Goal: Check status: Check status

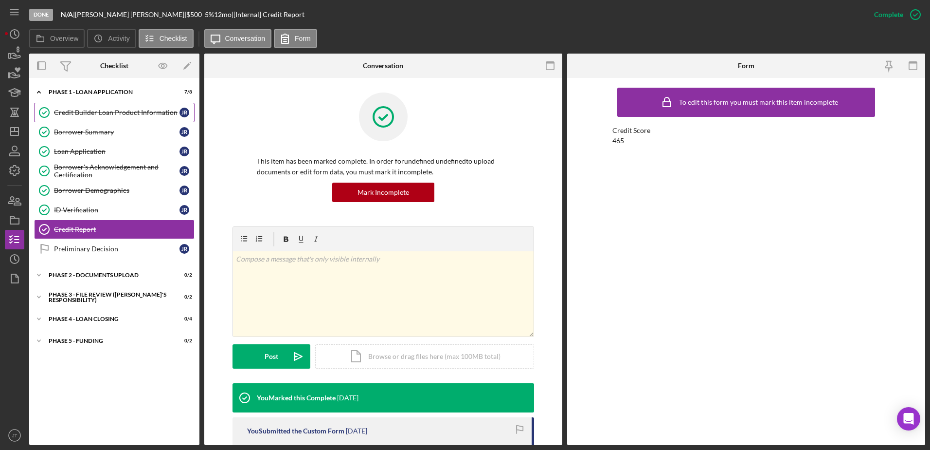
click at [137, 115] on div "Credit Builder Loan Product Information" at bounding box center [117, 113] width 126 height 8
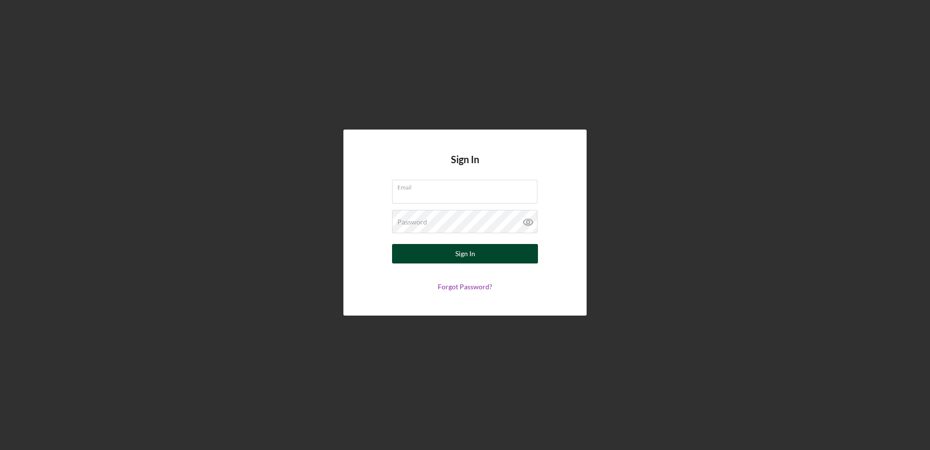
type input "[EMAIL_ADDRESS][DOMAIN_NAME]"
click at [420, 250] on button "Sign In" at bounding box center [465, 253] width 146 height 19
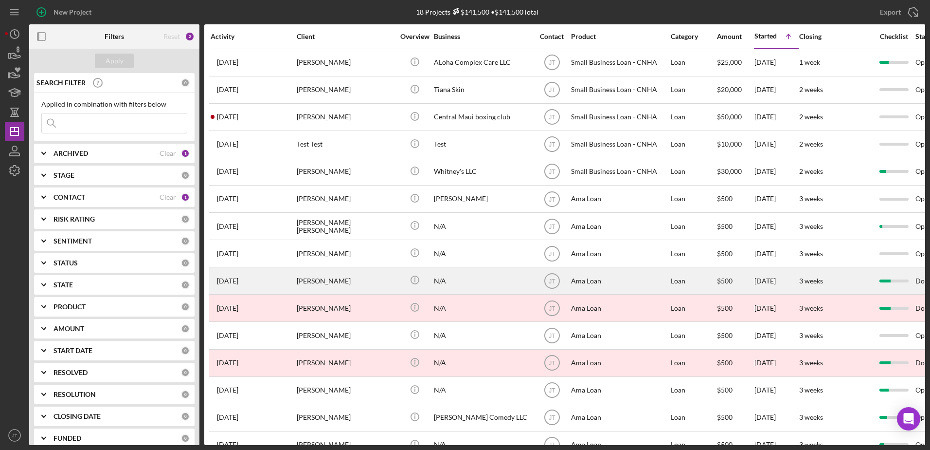
click at [330, 284] on div "[PERSON_NAME]" at bounding box center [345, 281] width 97 height 26
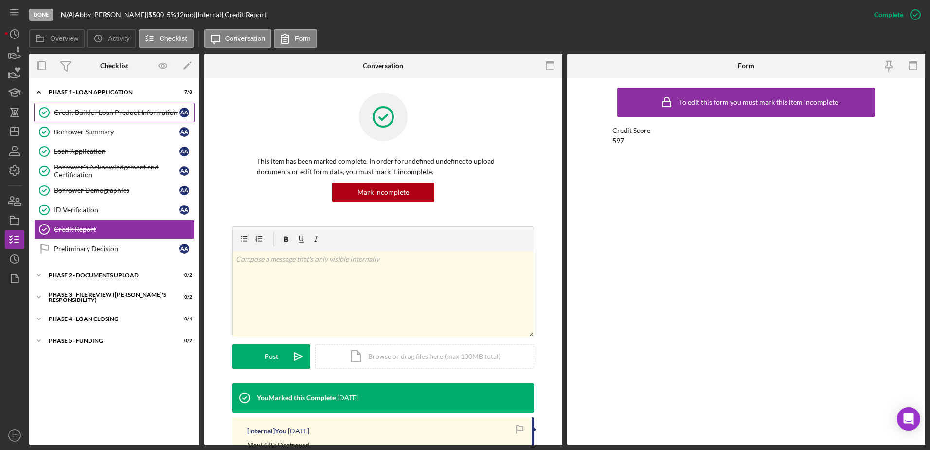
click at [117, 117] on link "Credit Builder Loan Product Information Credit Builder Loan Product Information…" at bounding box center [114, 112] width 161 height 19
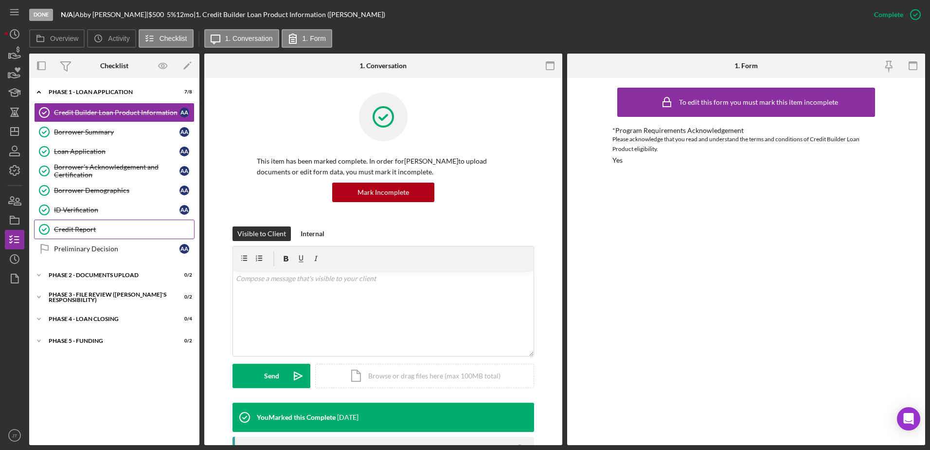
click at [103, 231] on div "Credit Report" at bounding box center [124, 229] width 140 height 8
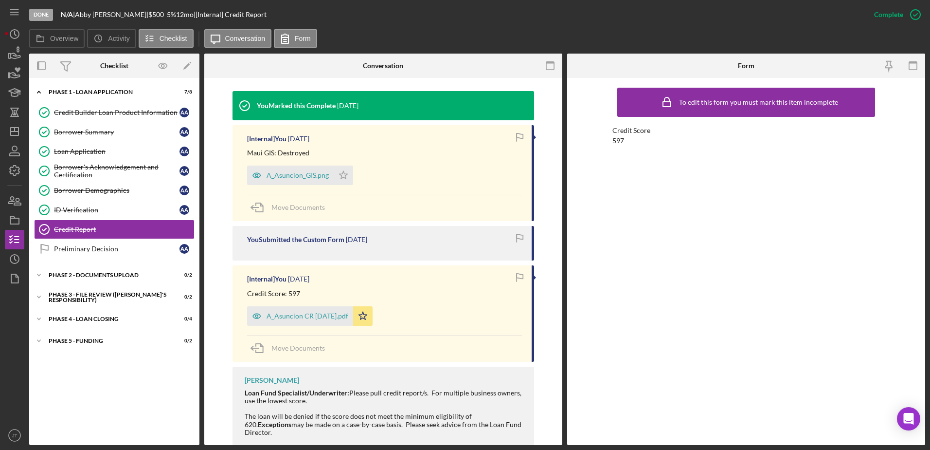
scroll to position [341, 0]
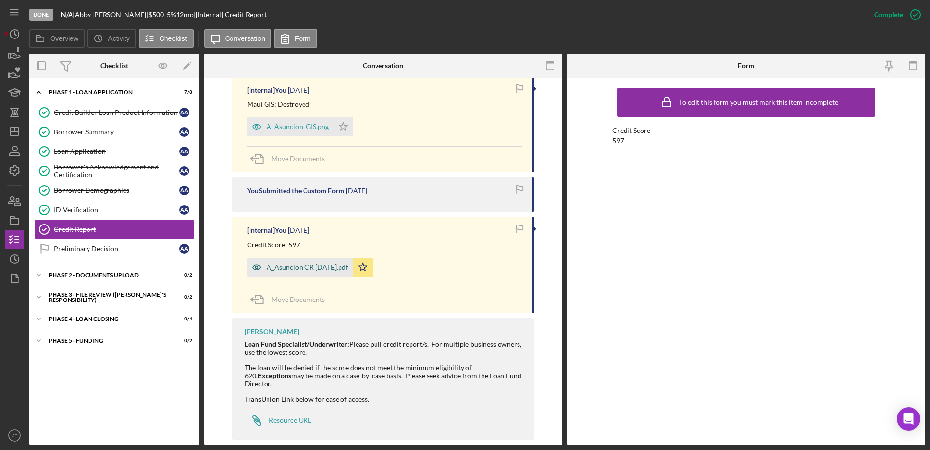
click at [319, 272] on div "A_Asuncion CR [DATE].pdf" at bounding box center [300, 266] width 106 height 19
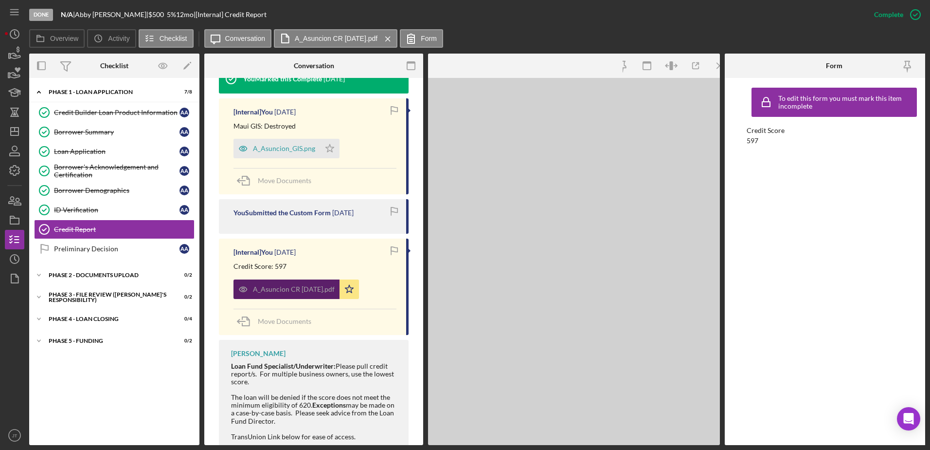
scroll to position [352, 0]
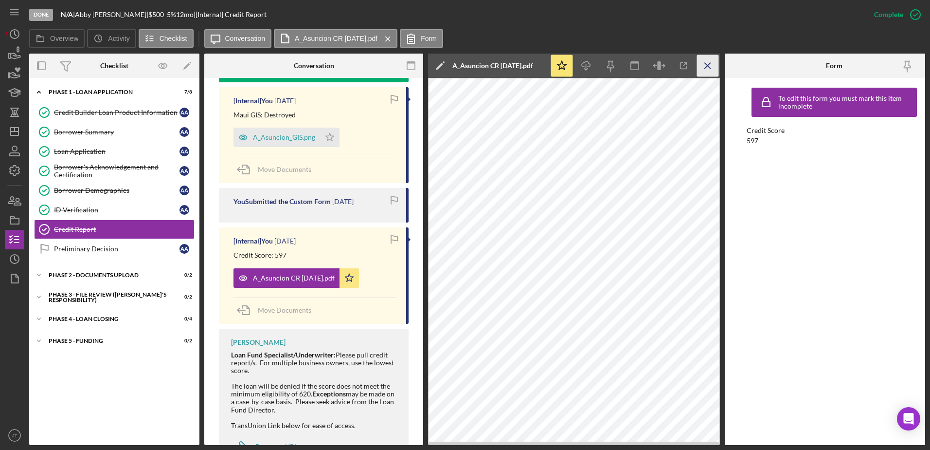
click at [715, 68] on icon "Icon/Menu Close" at bounding box center [708, 66] width 22 height 22
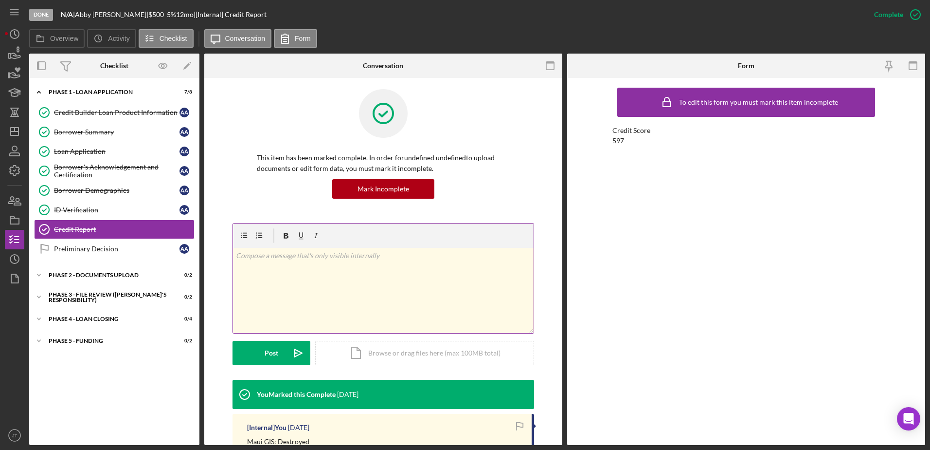
scroll to position [0, 0]
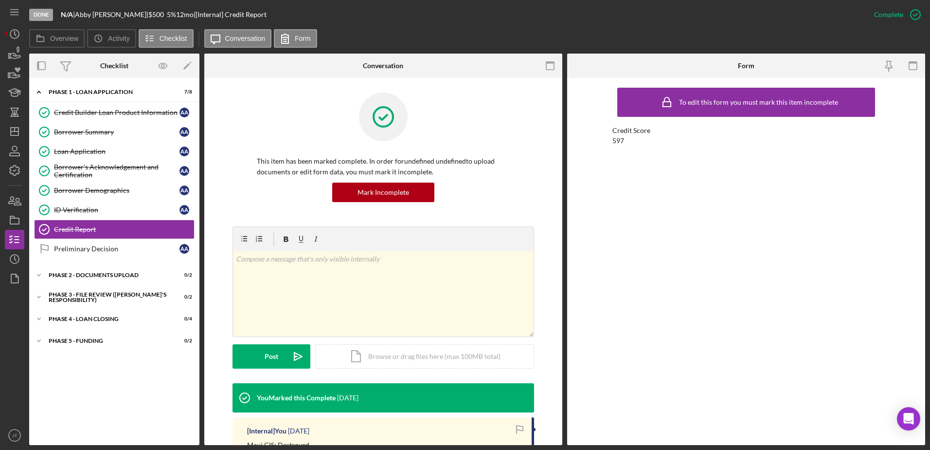
click at [478, 127] on div at bounding box center [383, 123] width 253 height 63
click at [78, 113] on div "Credit Builder Loan Product Information" at bounding box center [117, 113] width 126 height 8
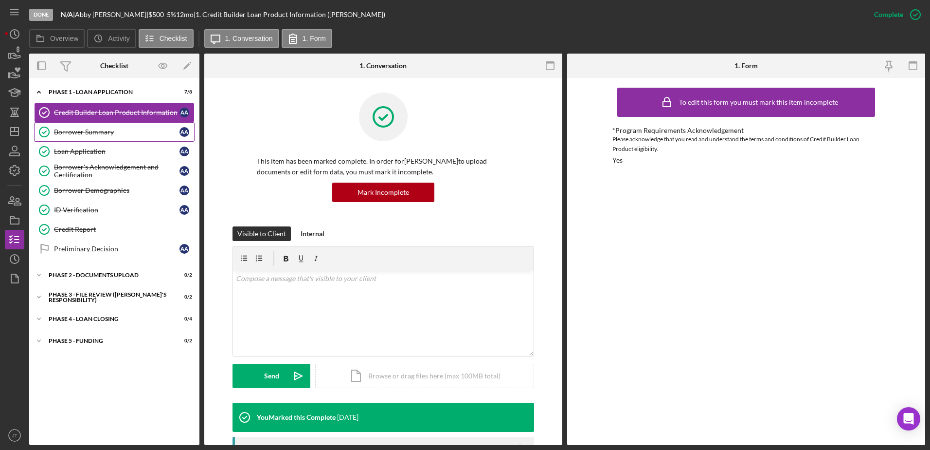
click at [122, 138] on link "Borrower Summary Borrower Summary A A" at bounding box center [114, 131] width 161 height 19
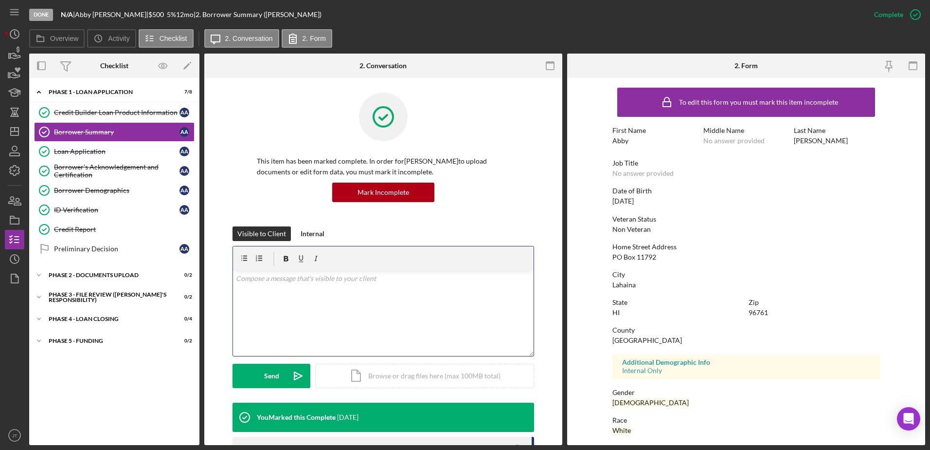
click at [316, 289] on div "v Color teal Color pink Remove color Add row above Add row below Add column bef…" at bounding box center [383, 313] width 301 height 85
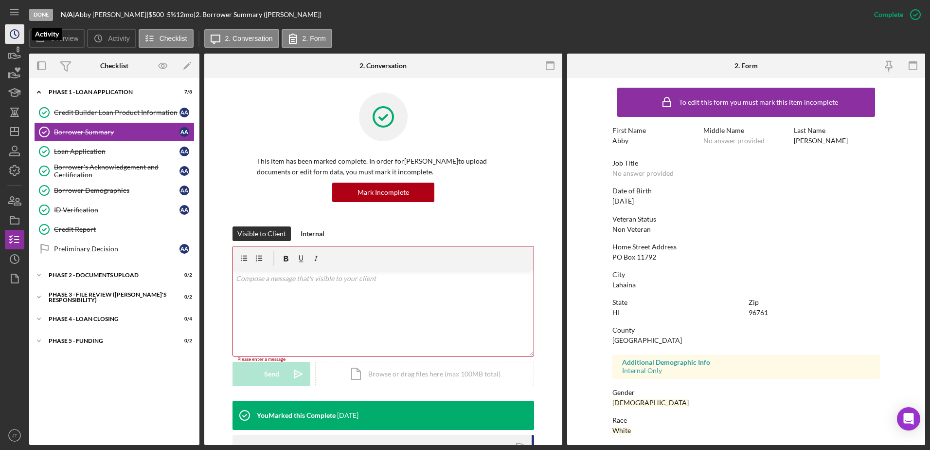
click at [10, 34] on circle "button" at bounding box center [14, 34] width 9 height 9
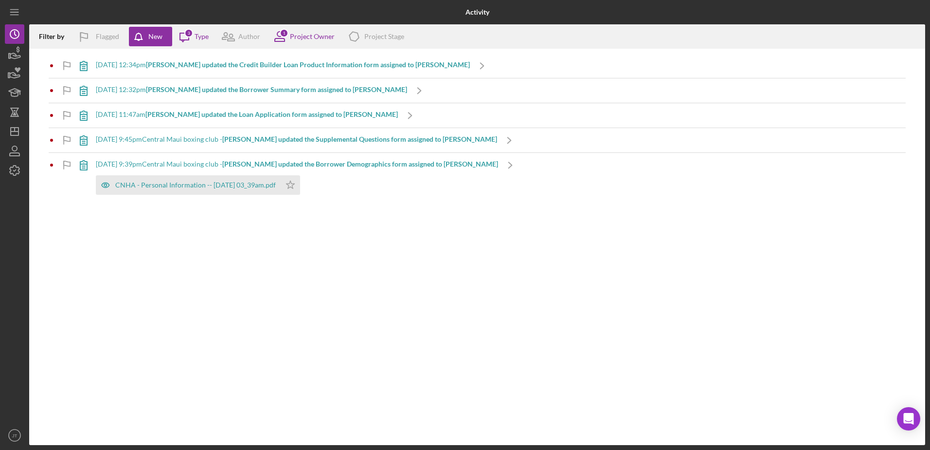
click at [289, 141] on b "[PERSON_NAME] updated the Supplemental Questions form assigned to [PERSON_NAME]" at bounding box center [359, 139] width 275 height 8
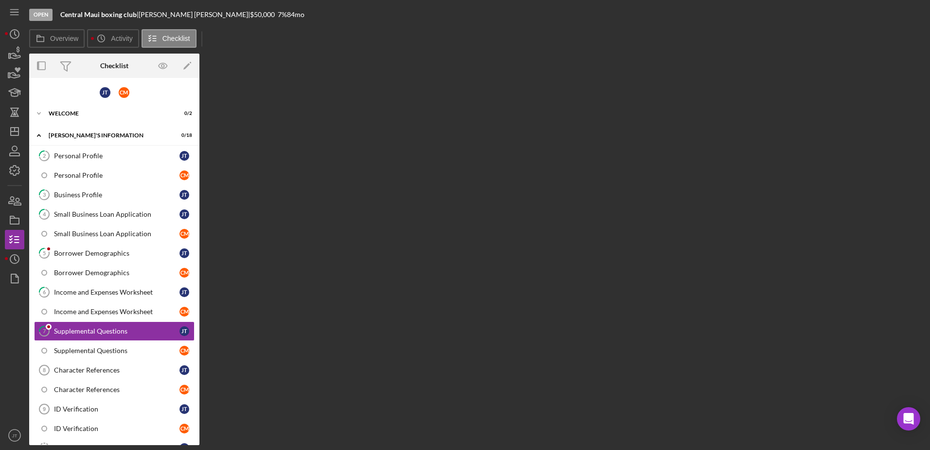
scroll to position [70, 0]
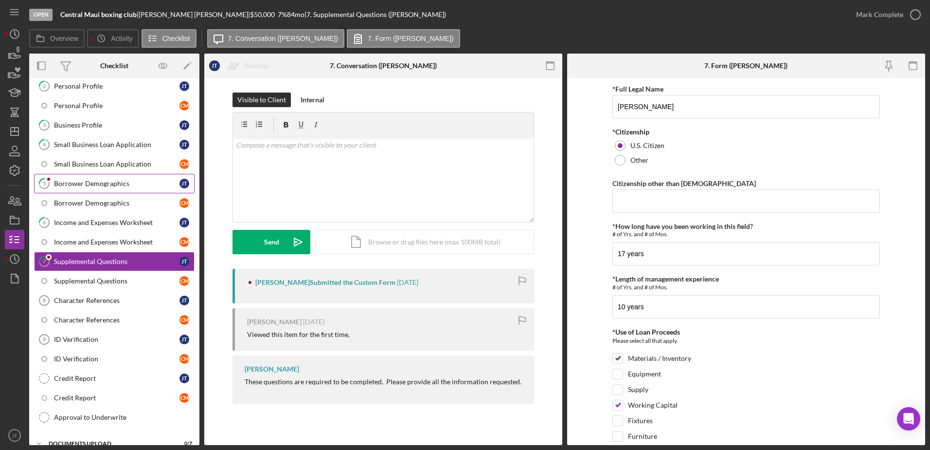
click at [121, 184] on div "Borrower Demographics" at bounding box center [117, 184] width 126 height 8
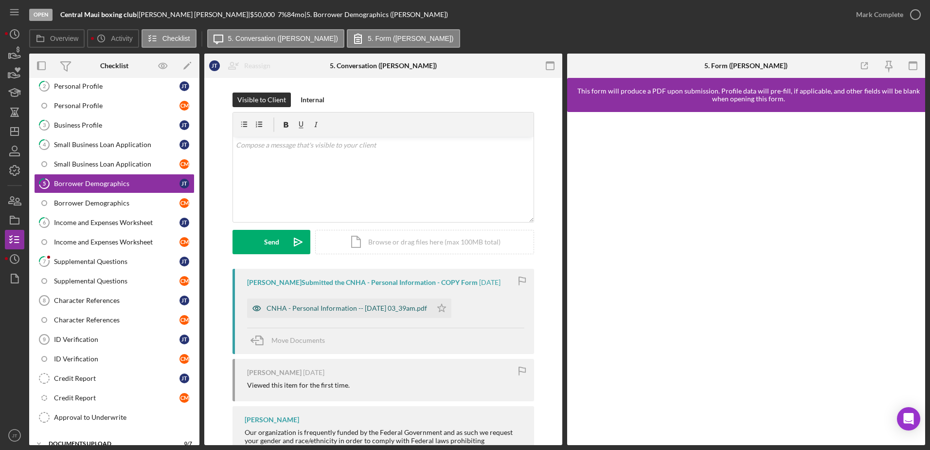
click at [384, 307] on div "CNHA - Personal Information -- [DATE] 03_39am.pdf" at bounding box center [347, 308] width 161 height 8
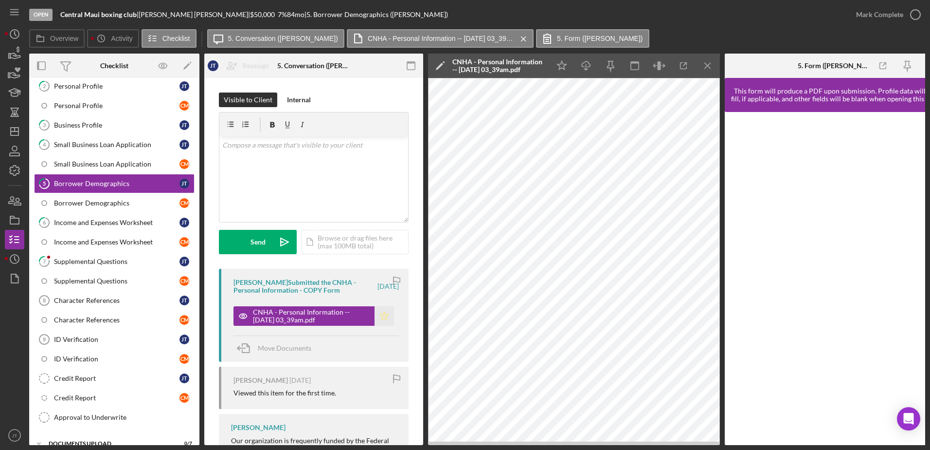
click at [381, 315] on icon "Icon/Star" at bounding box center [384, 315] width 19 height 19
click at [714, 72] on icon "Icon/Menu Close" at bounding box center [708, 66] width 22 height 22
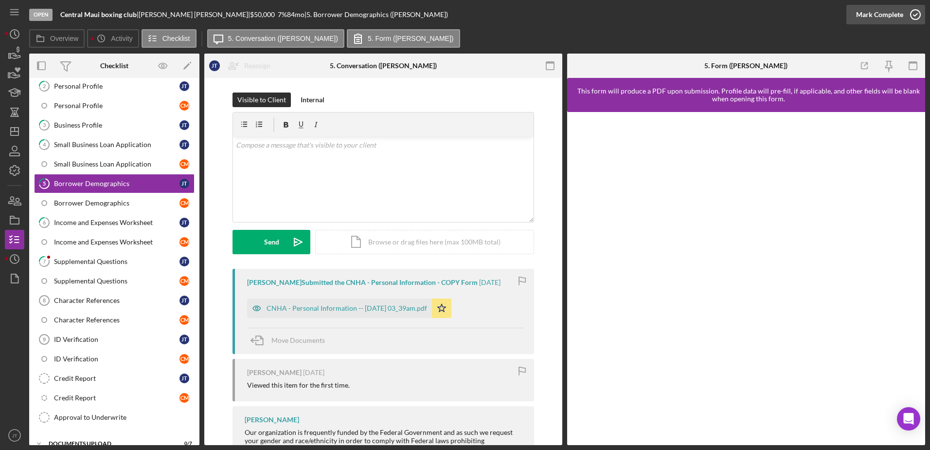
click at [915, 11] on icon "button" at bounding box center [916, 14] width 24 height 24
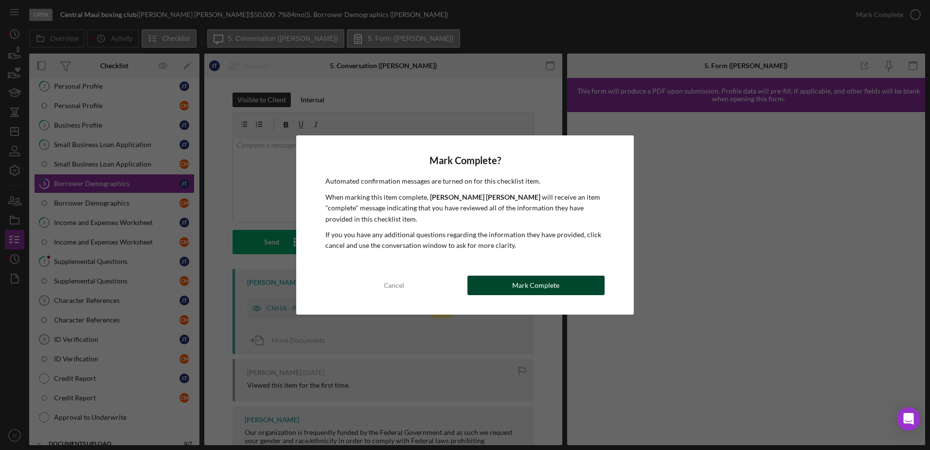
click at [507, 290] on button "Mark Complete" at bounding box center [536, 284] width 137 height 19
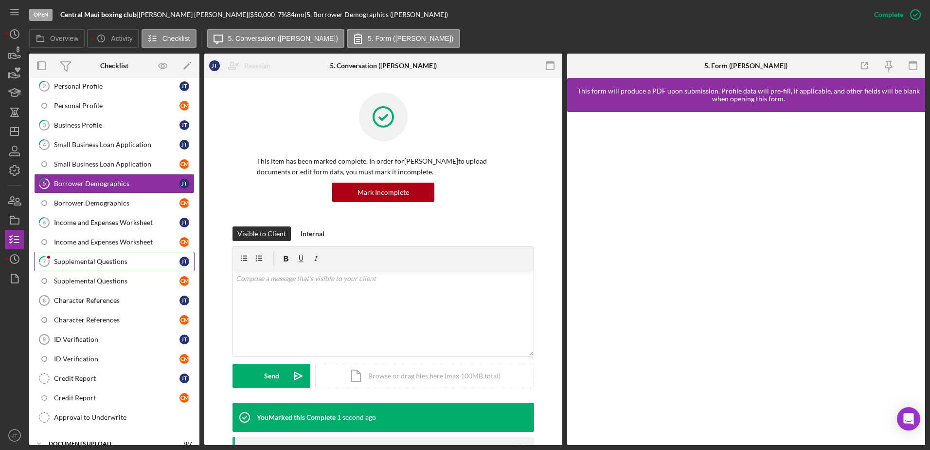
click at [121, 263] on div "Supplemental Questions" at bounding box center [117, 261] width 126 height 8
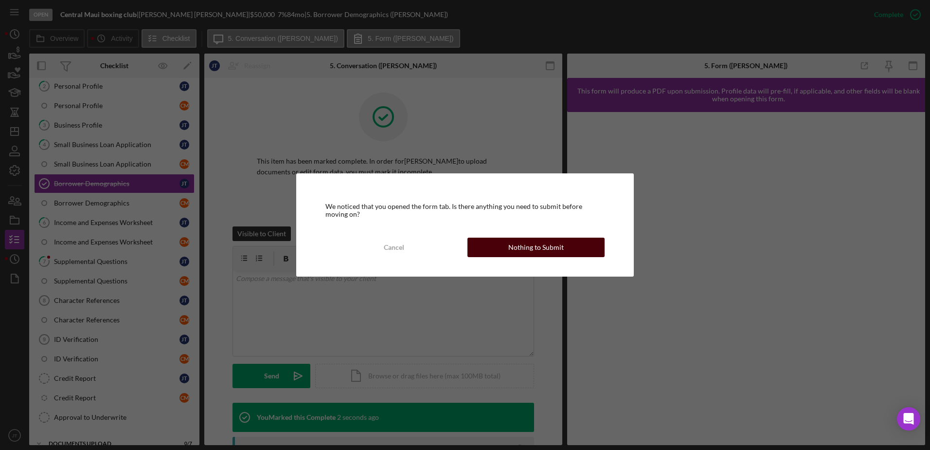
click at [535, 250] on div "Nothing to Submit" at bounding box center [535, 246] width 55 height 19
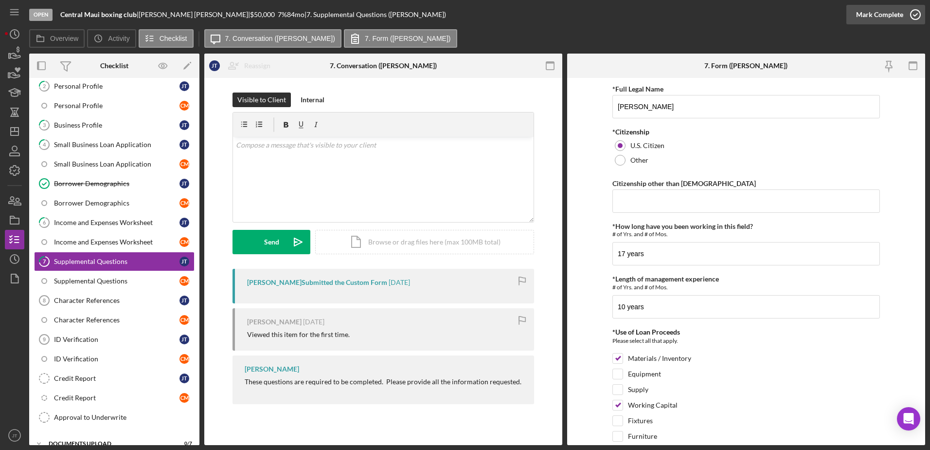
click at [915, 17] on icon "button" at bounding box center [916, 14] width 24 height 24
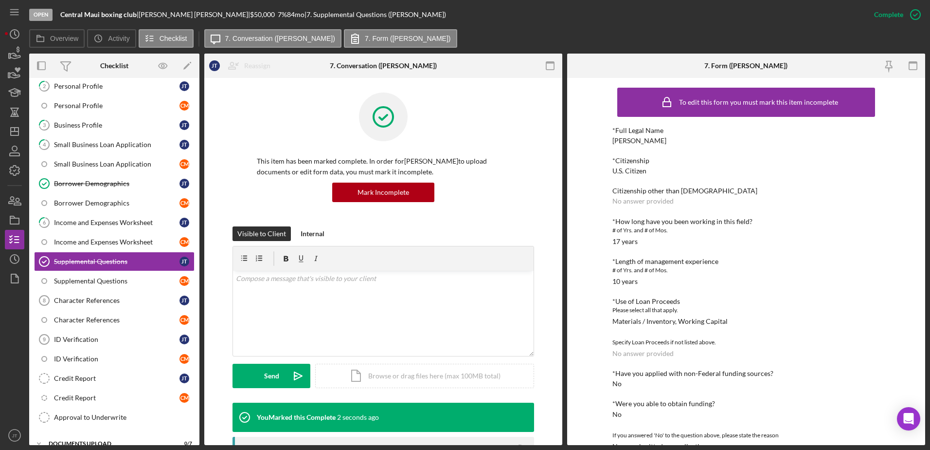
click at [512, 31] on div "Overview Icon/History Activity Checklist Icon/Message 7. Conversation ([PERSON_…" at bounding box center [477, 38] width 896 height 19
click at [15, 131] on line "button" at bounding box center [15, 129] width 0 height 4
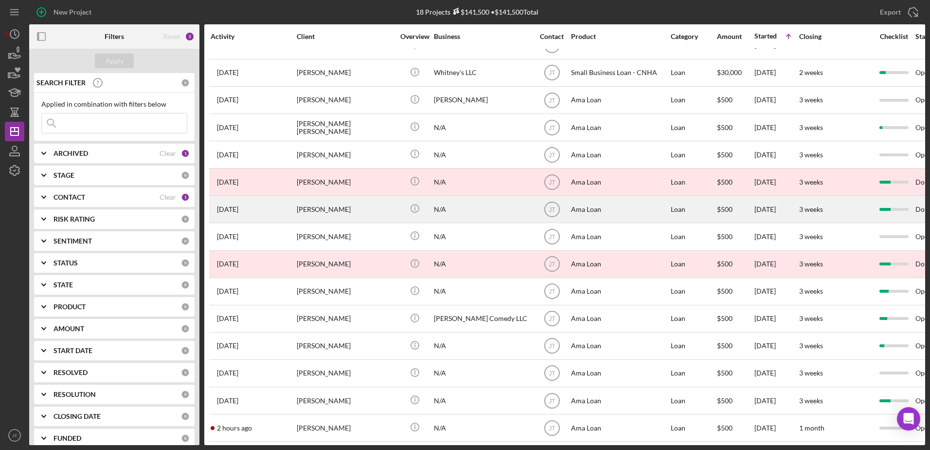
scroll to position [108, 0]
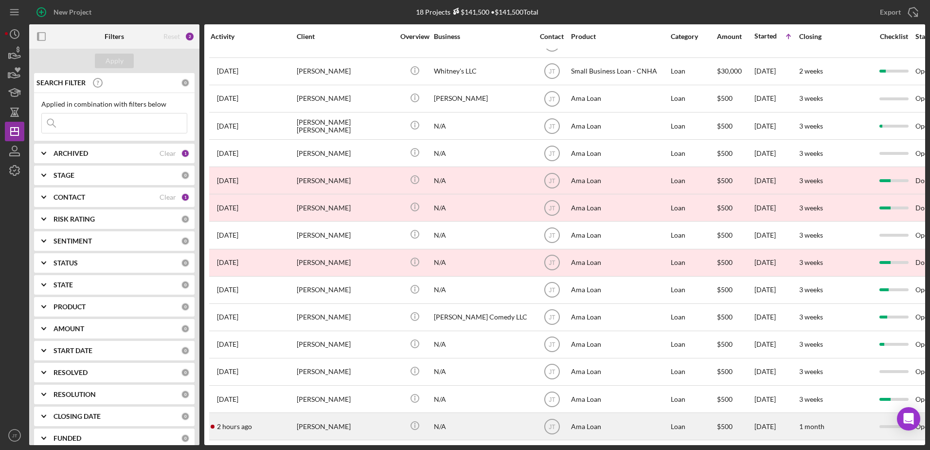
click at [312, 422] on div "[PERSON_NAME]" at bounding box center [345, 426] width 97 height 26
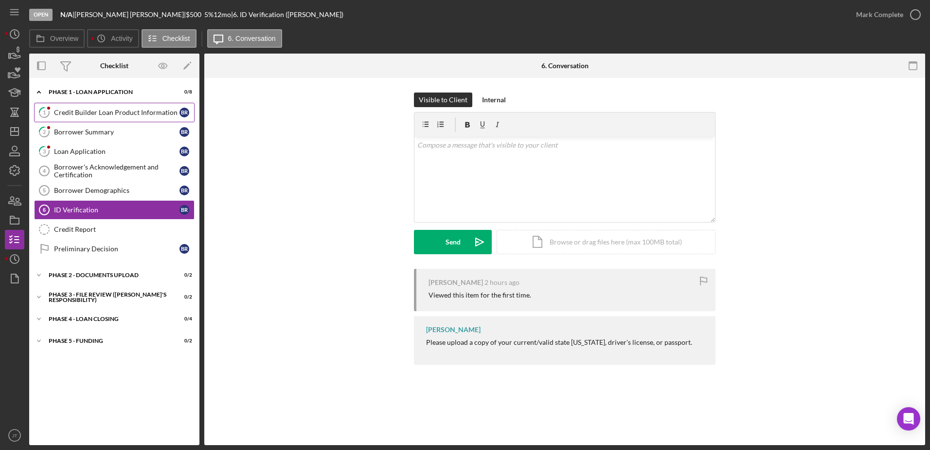
click at [125, 112] on div "Credit Builder Loan Product Information" at bounding box center [117, 113] width 126 height 8
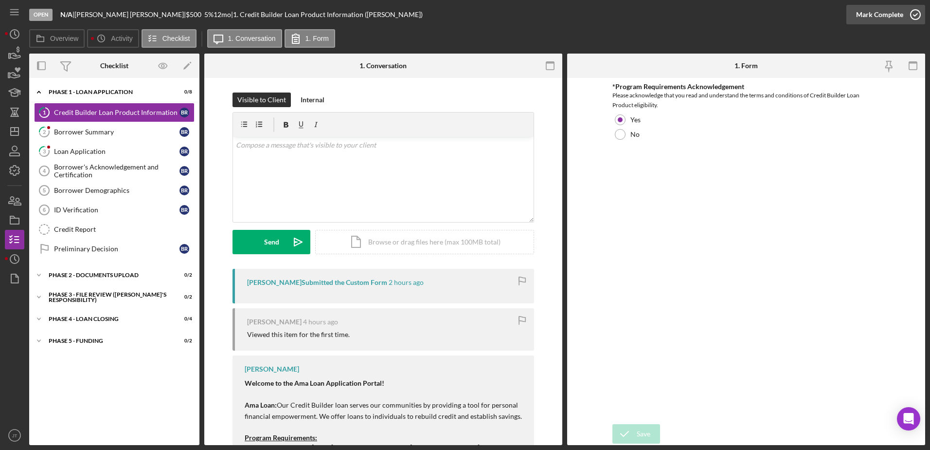
click at [918, 13] on icon "button" at bounding box center [916, 14] width 24 height 24
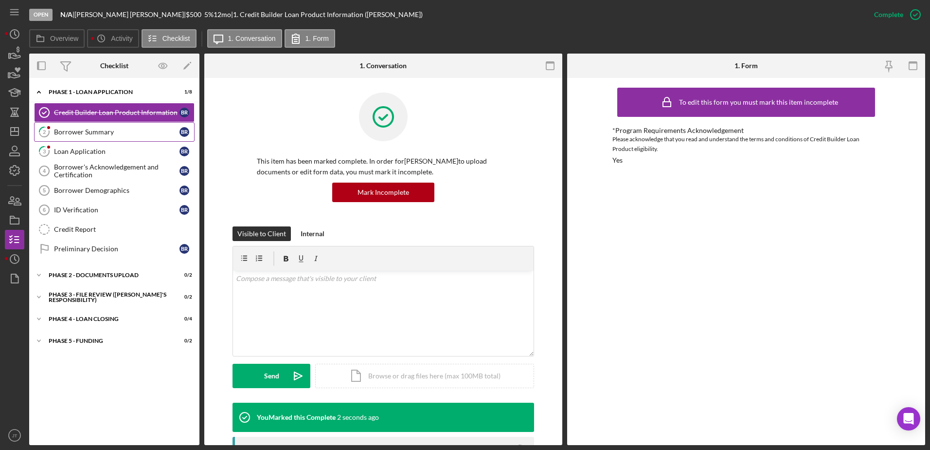
click at [113, 130] on div "Borrower Summary" at bounding box center [117, 132] width 126 height 8
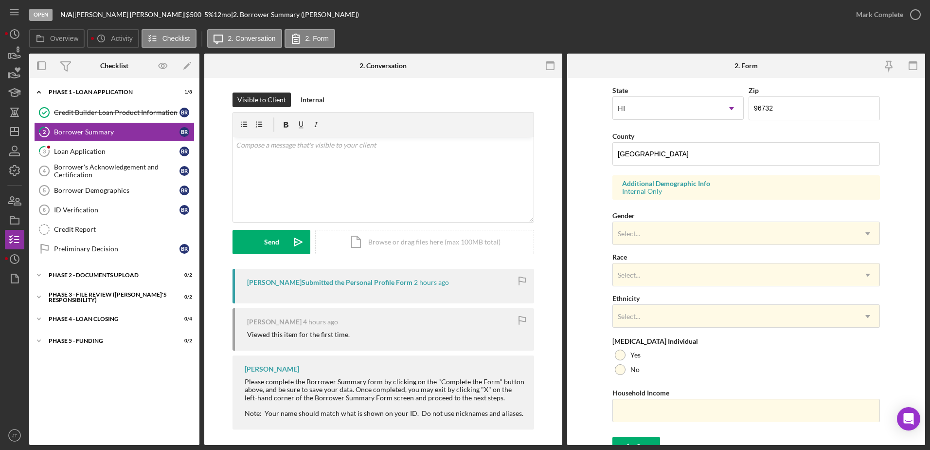
scroll to position [283, 0]
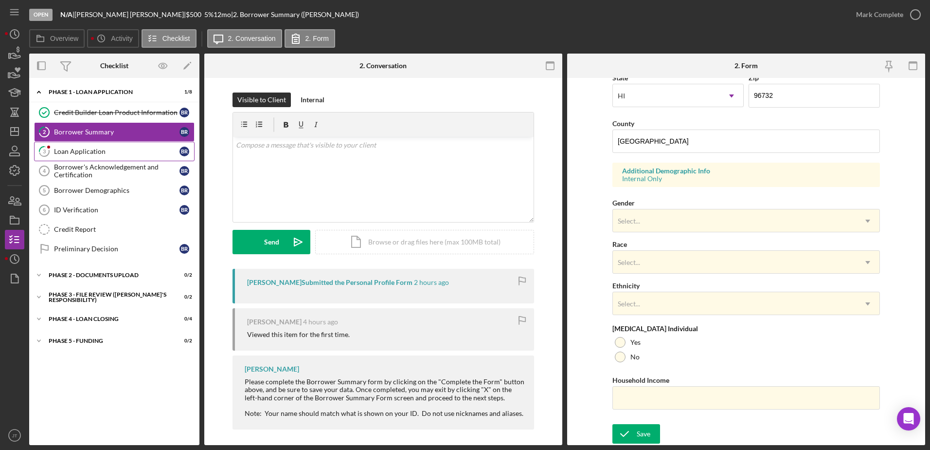
click at [84, 152] on div "Loan Application" at bounding box center [117, 151] width 126 height 8
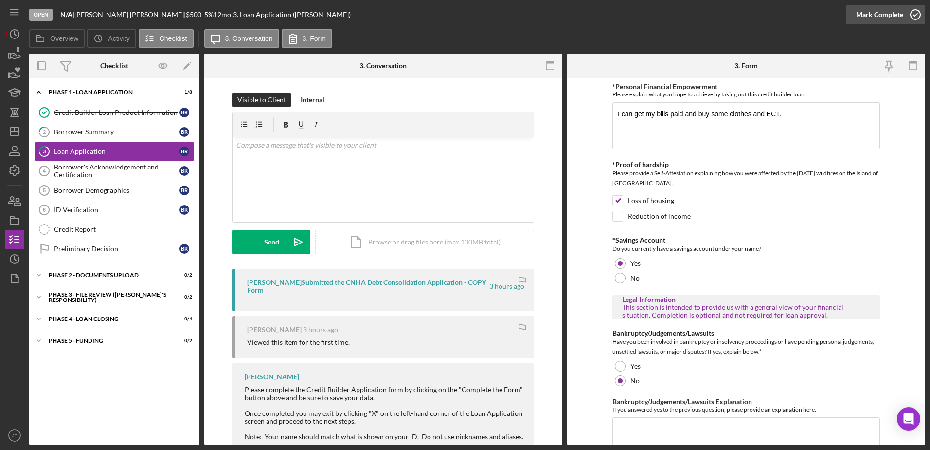
click at [917, 13] on icon "button" at bounding box center [916, 14] width 24 height 24
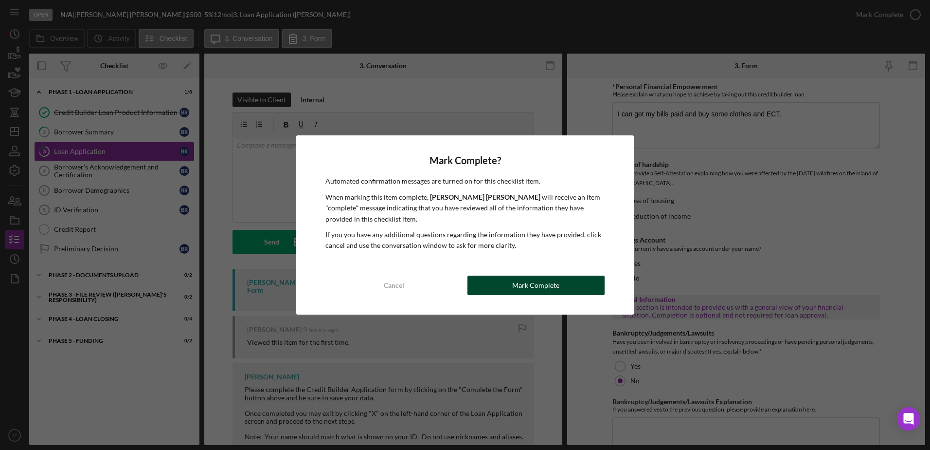
click at [563, 286] on button "Mark Complete" at bounding box center [536, 284] width 137 height 19
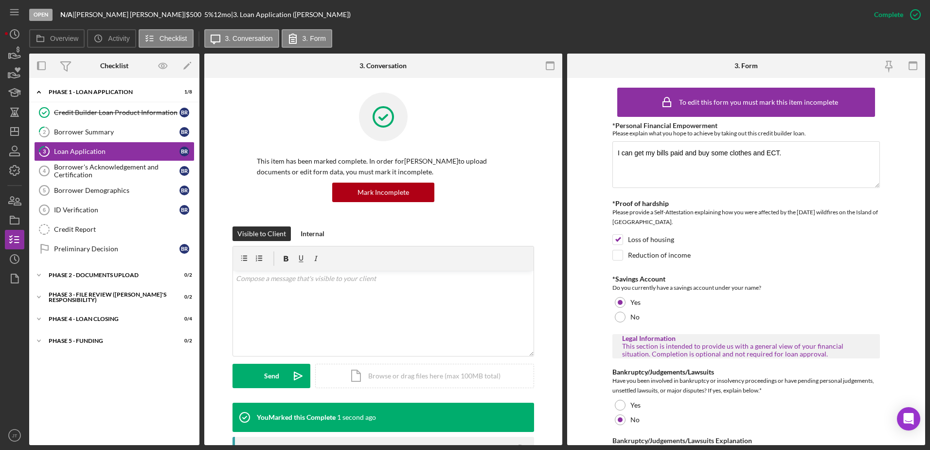
click at [423, 28] on div "Open N/A | [PERSON_NAME] | $500 $500 5 % 12 mo | 3. Loan Application ([PERSON_N…" at bounding box center [446, 14] width 835 height 29
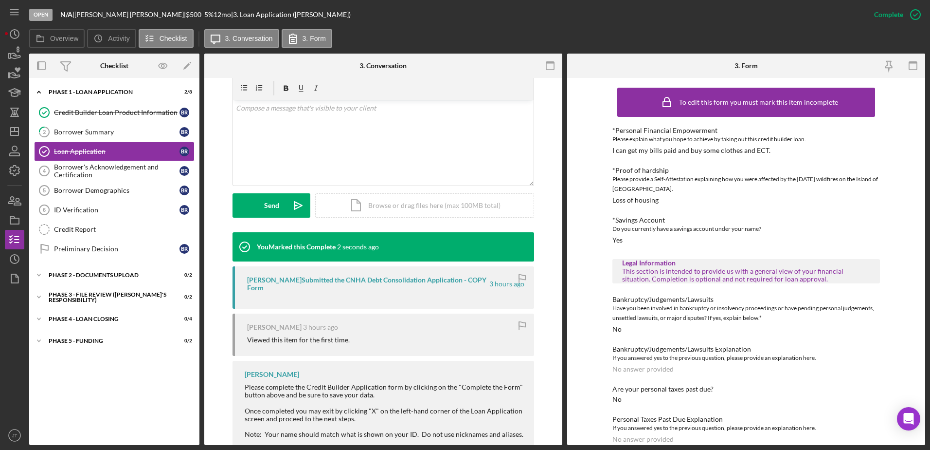
scroll to position [195, 0]
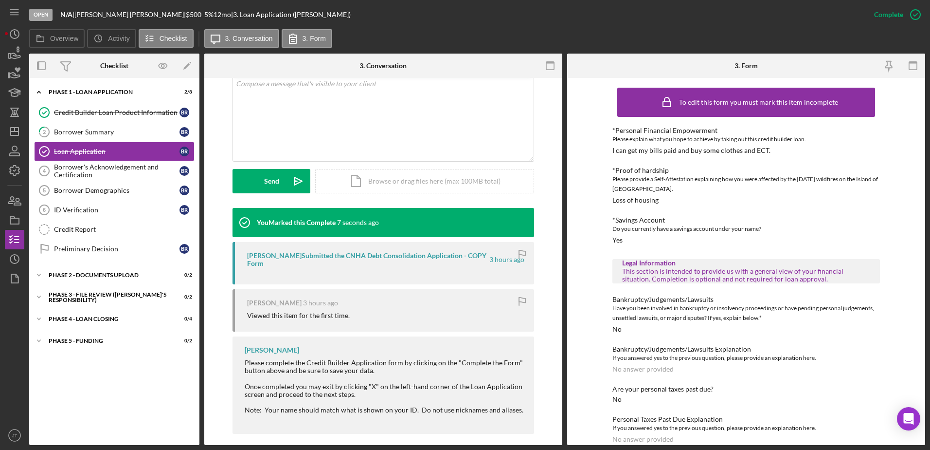
click at [437, 23] on div "Open N/A | [PERSON_NAME] | $500 $500 5 % 12 mo | 3. Loan Application ([PERSON_N…" at bounding box center [446, 14] width 835 height 29
click at [18, 131] on line "button" at bounding box center [15, 131] width 8 height 0
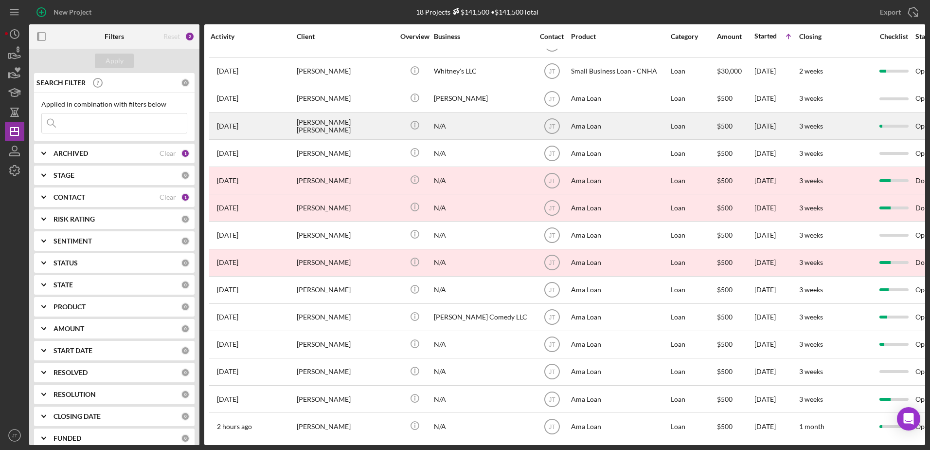
scroll to position [108, 0]
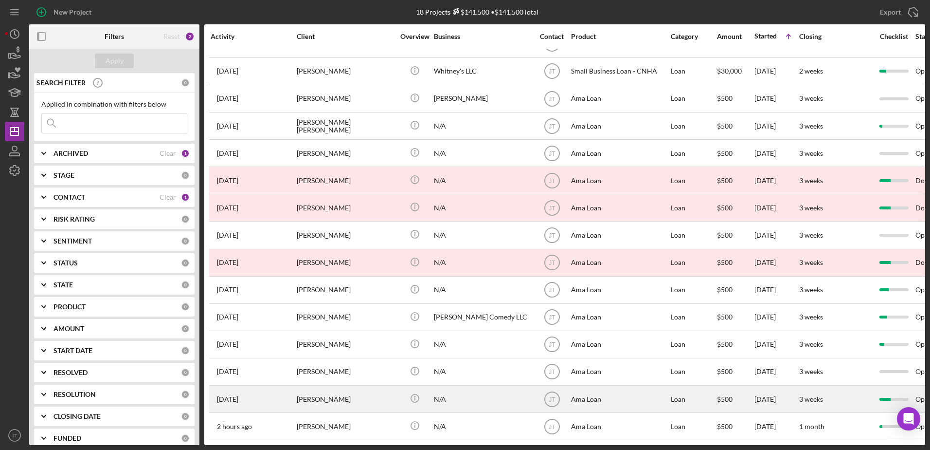
click at [319, 388] on div "[PERSON_NAME]" at bounding box center [345, 399] width 97 height 26
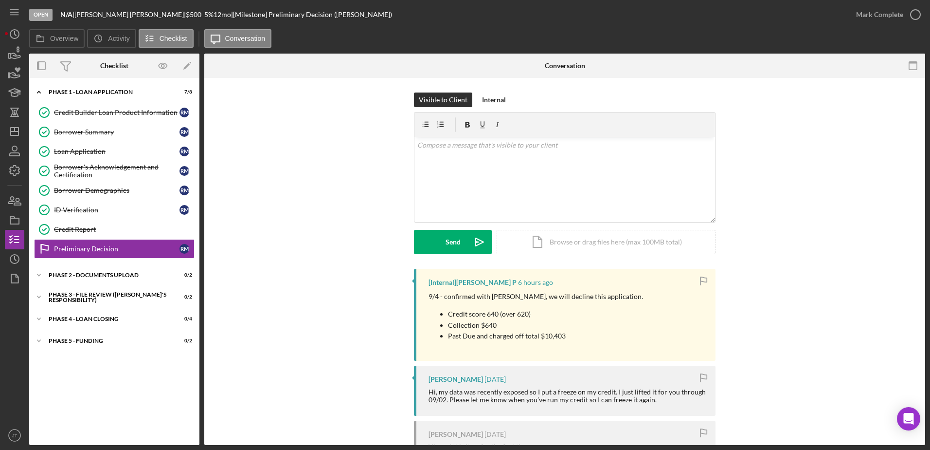
click at [318, 250] on div "Visible to Client Internal v Color teal Color pink Remove color Add row above A…" at bounding box center [565, 180] width 692 height 176
click at [144, 228] on div "Credit Report" at bounding box center [124, 229] width 140 height 8
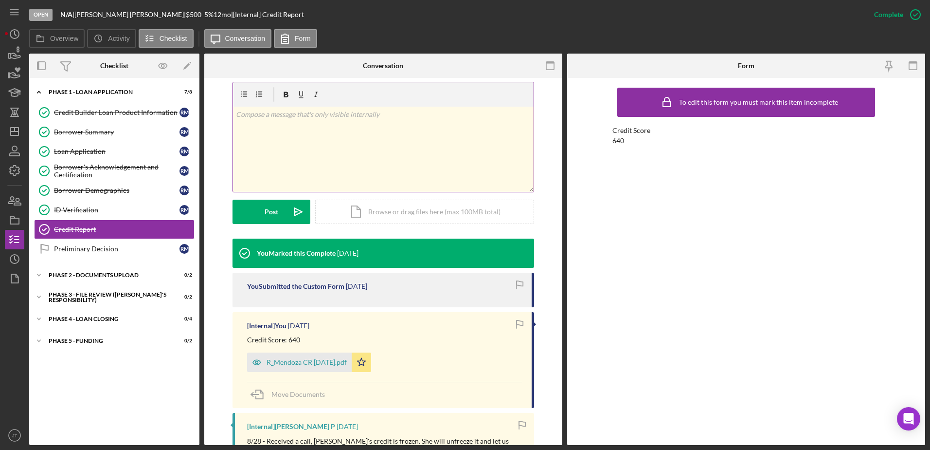
scroll to position [146, 0]
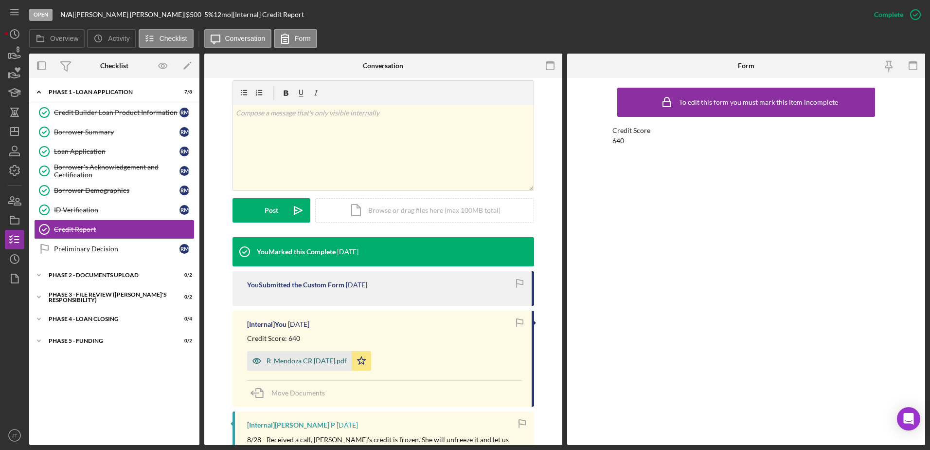
click at [327, 365] on div "R_Mendoza CR [DATE].pdf" at bounding box center [299, 360] width 105 height 19
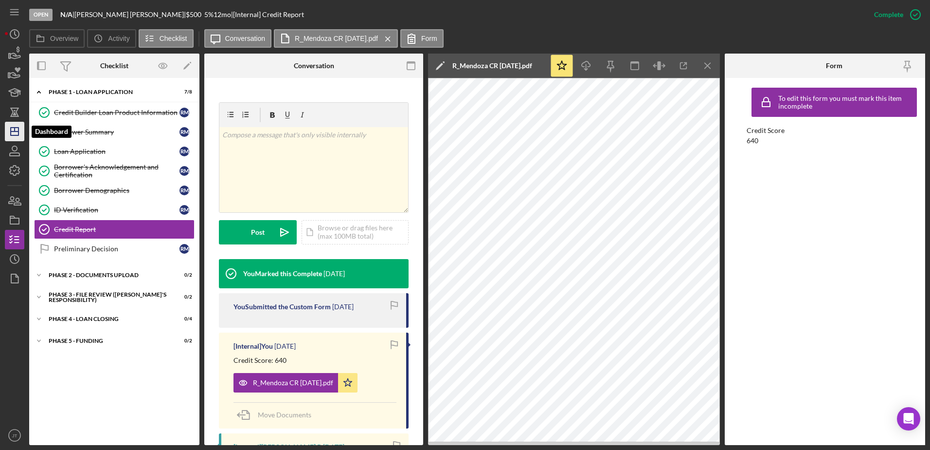
click at [19, 133] on icon "Icon/Dashboard" at bounding box center [14, 131] width 24 height 24
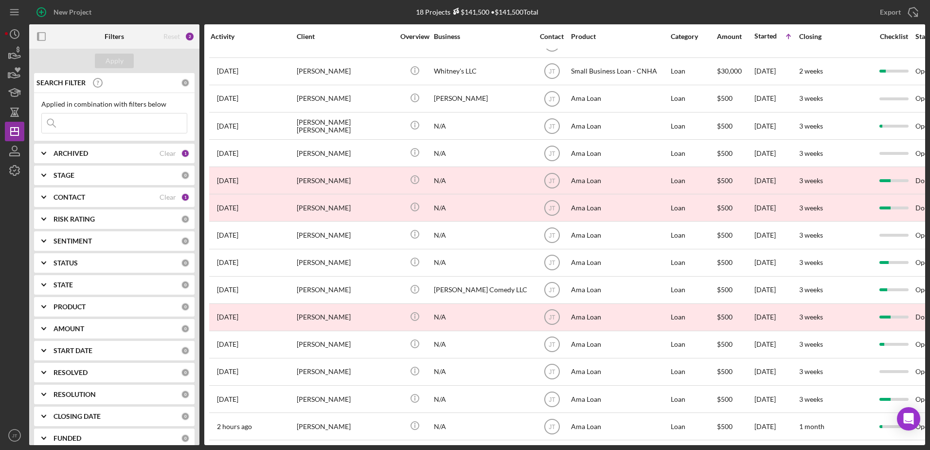
scroll to position [108, 0]
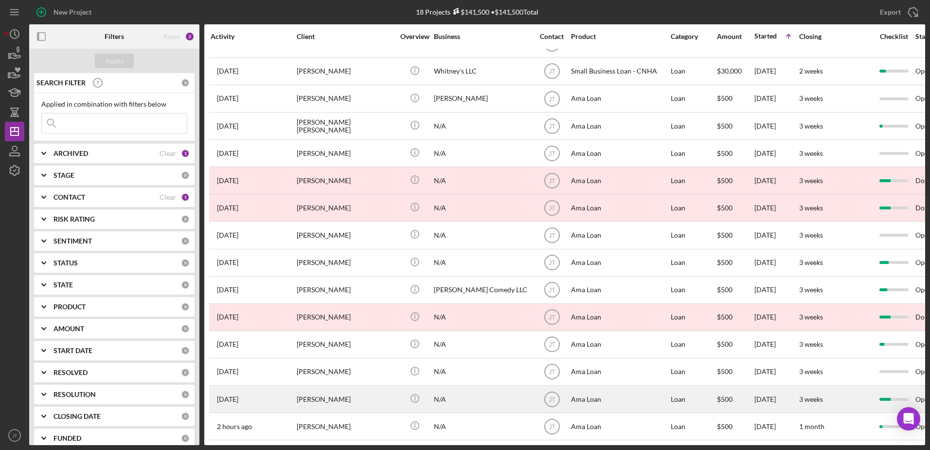
click at [300, 394] on div "[PERSON_NAME]" at bounding box center [345, 399] width 97 height 26
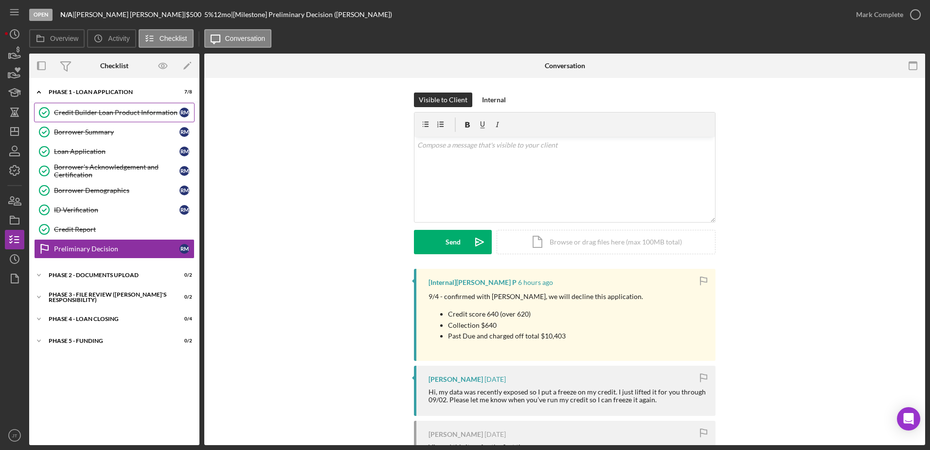
click at [138, 117] on link "Credit Builder Loan Product Information Credit Builder Loan Product Information…" at bounding box center [114, 112] width 161 height 19
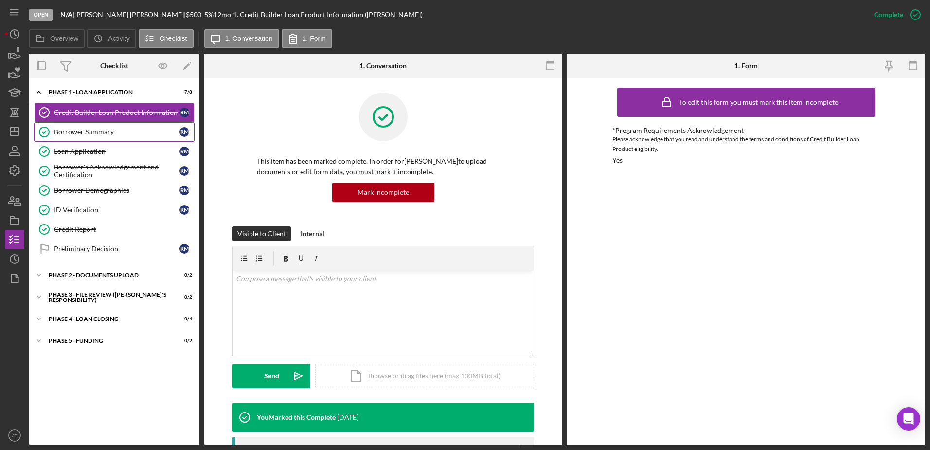
click at [132, 127] on link "Borrower Summary Borrower Summary R M" at bounding box center [114, 131] width 161 height 19
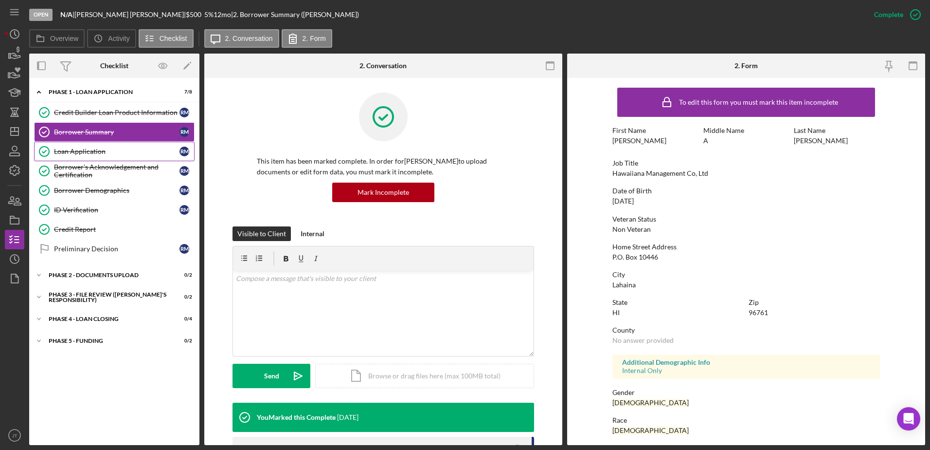
click at [123, 152] on div "Loan Application" at bounding box center [117, 151] width 126 height 8
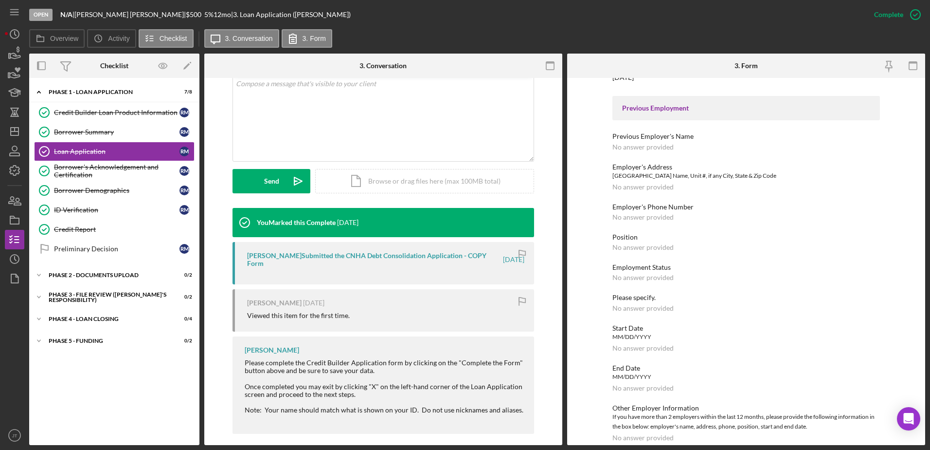
scroll to position [801, 0]
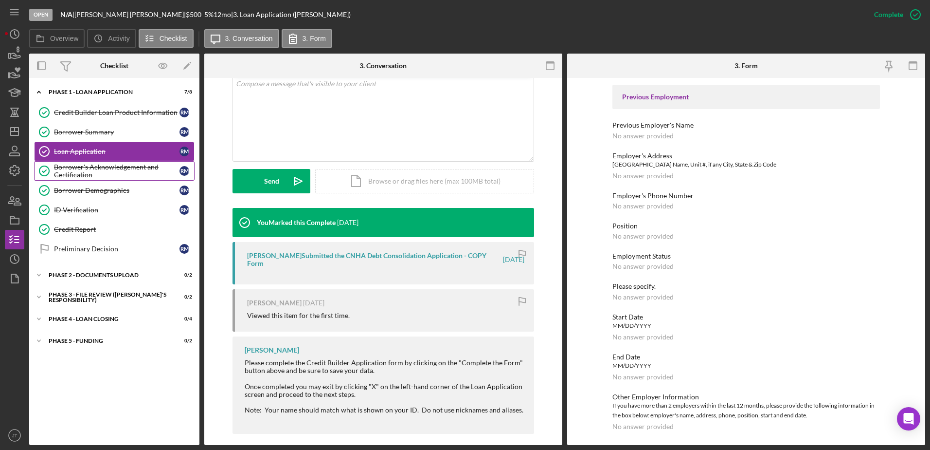
click at [113, 177] on div "Borrower's Acknowledgement and Certification" at bounding box center [117, 171] width 126 height 16
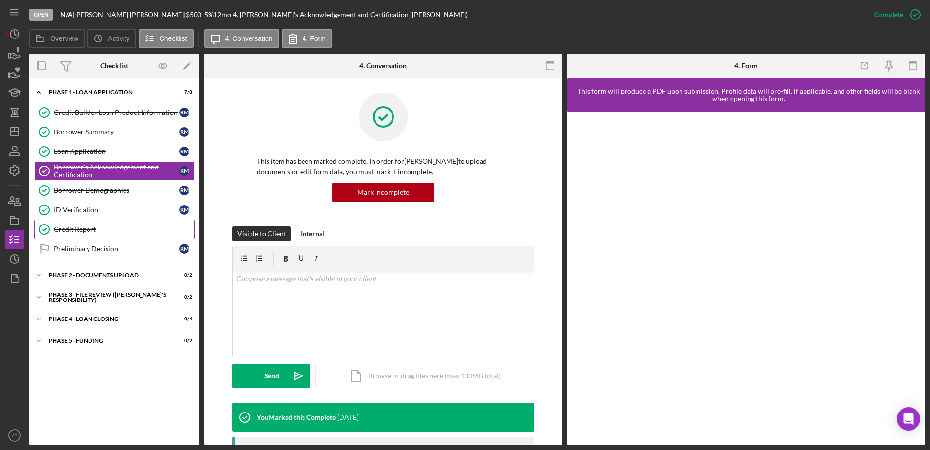
click at [95, 236] on link "Credit Report Credit Report" at bounding box center [114, 228] width 161 height 19
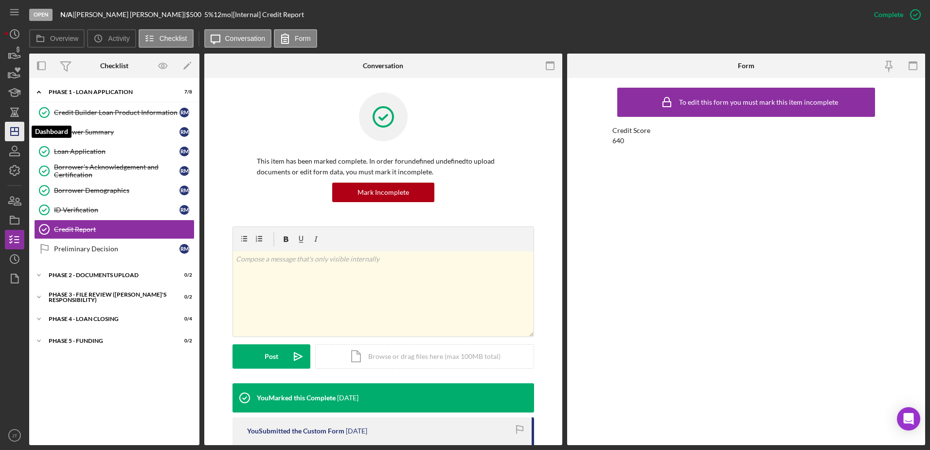
click at [12, 138] on icon "Icon/Dashboard" at bounding box center [14, 131] width 24 height 24
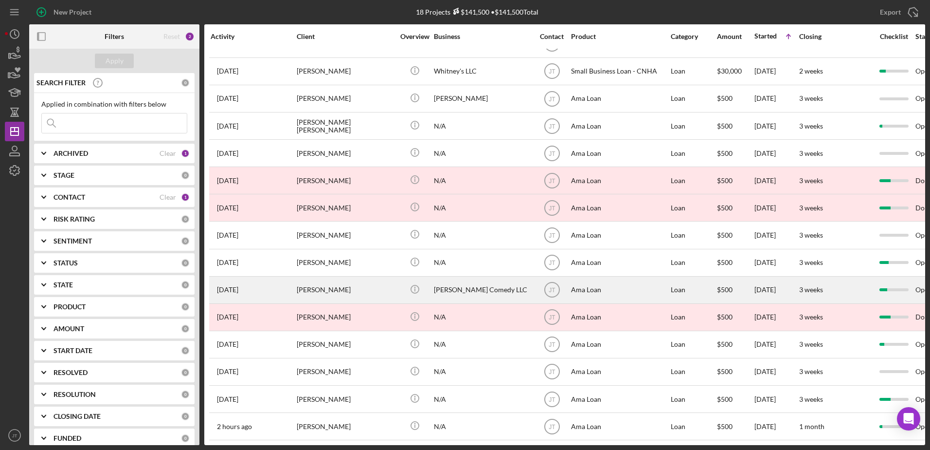
scroll to position [108, 0]
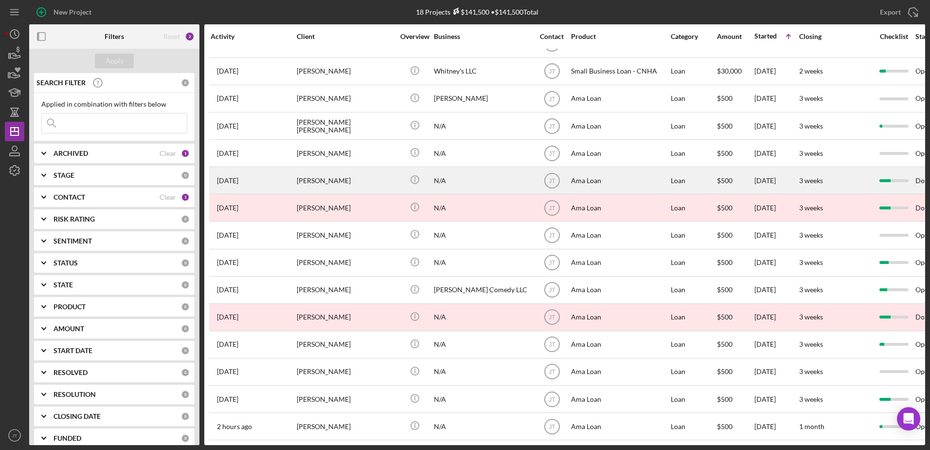
click at [331, 174] on div "[PERSON_NAME]" at bounding box center [345, 180] width 97 height 26
